Goal: Information Seeking & Learning: Learn about a topic

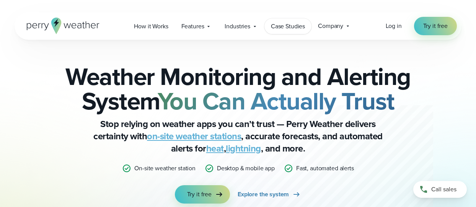
click at [284, 24] on span "Case Studies" at bounding box center [288, 26] width 34 height 9
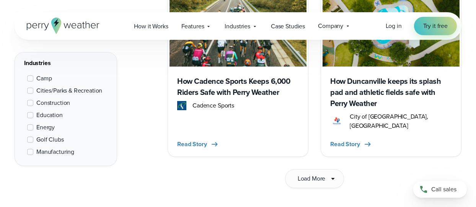
scroll to position [1264, 0]
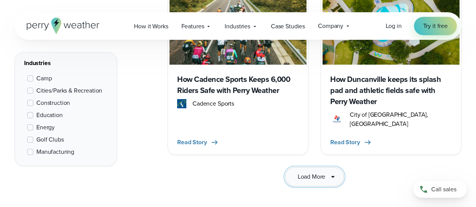
click at [317, 172] on span "Load More" at bounding box center [311, 176] width 28 height 9
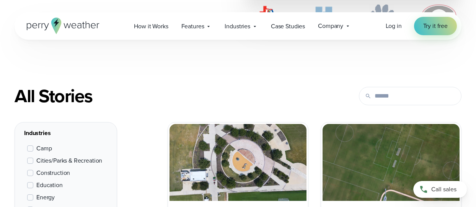
scroll to position [0, 0]
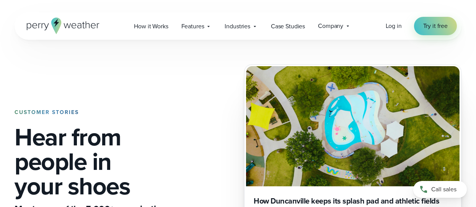
click at [186, 167] on h1 "Hear from people in your shoes" at bounding box center [104, 161] width 179 height 73
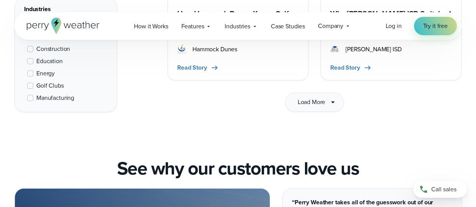
scroll to position [2327, 0]
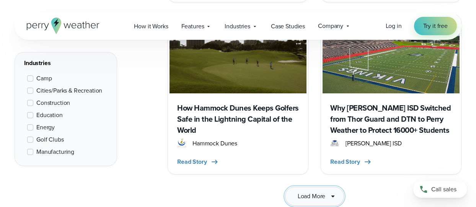
click at [312, 187] on button "Load More" at bounding box center [314, 196] width 59 height 19
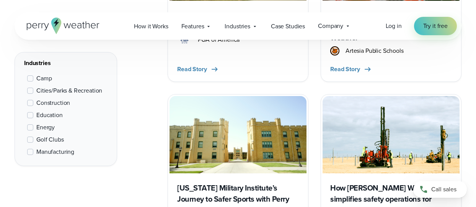
scroll to position [3353, 0]
